Goal: Communication & Community: Answer question/provide support

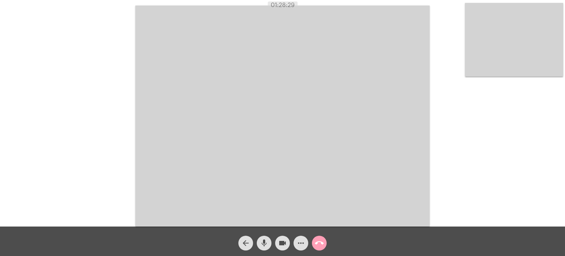
click at [318, 240] on mat-icon "call_end" at bounding box center [319, 243] width 9 height 9
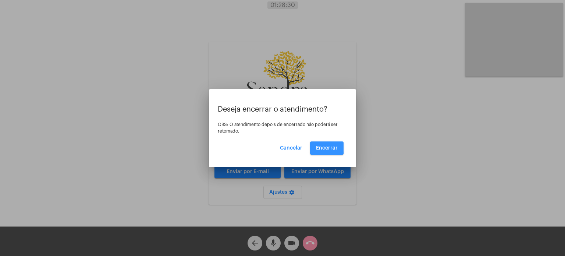
click at [313, 146] on button "Encerrar" at bounding box center [326, 147] width 33 height 13
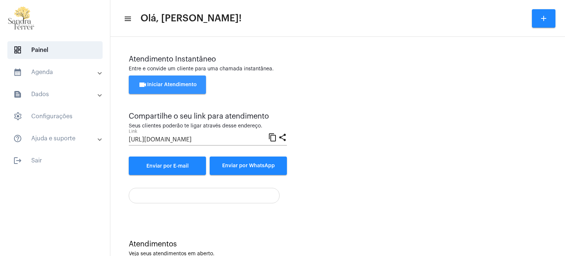
click at [184, 85] on span "videocam Iniciar Atendimento" at bounding box center [167, 84] width 59 height 5
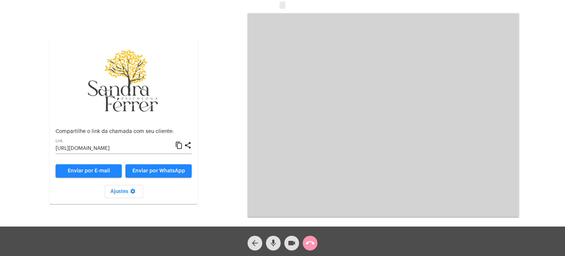
click at [182, 145] on mat-icon "content_copy" at bounding box center [179, 145] width 8 height 9
click at [177, 144] on mat-icon "content_copy" at bounding box center [179, 145] width 8 height 9
